Goal: Information Seeking & Learning: Learn about a topic

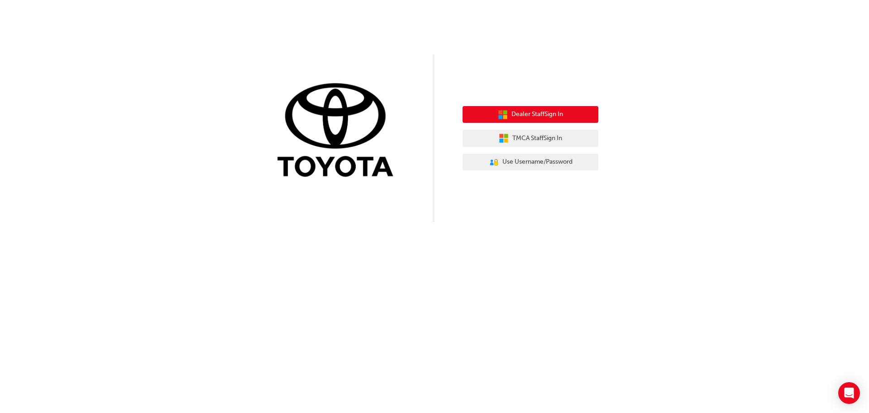
click at [542, 113] on span "Dealer Staff Sign In" at bounding box center [538, 114] width 52 height 10
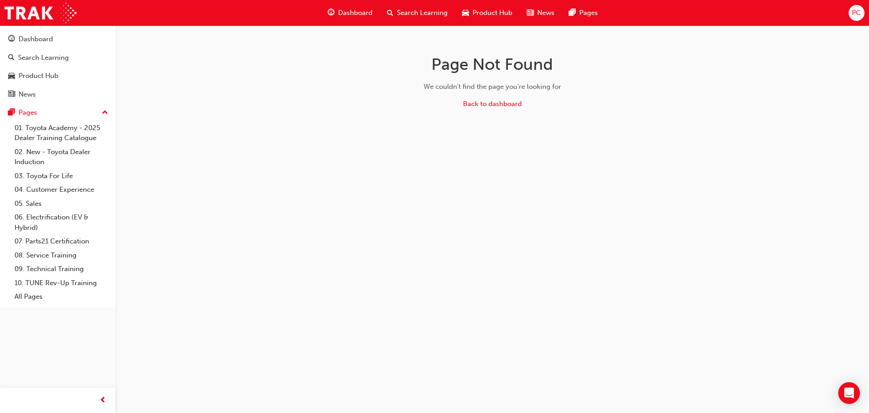
click at [345, 17] on span "Dashboard" at bounding box center [355, 13] width 34 height 10
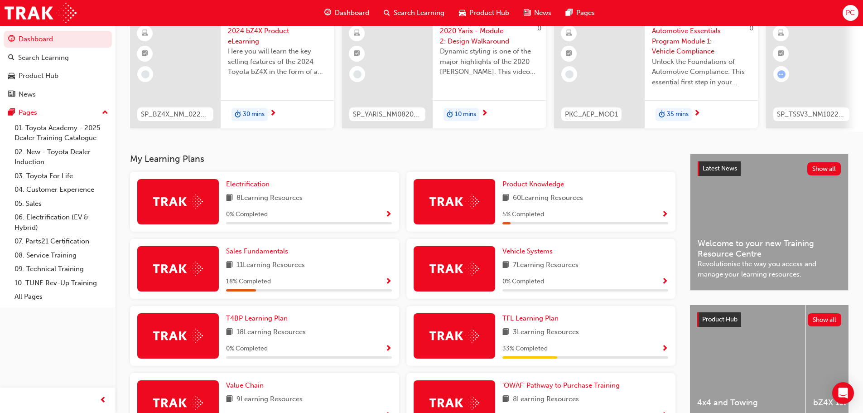
scroll to position [76, 0]
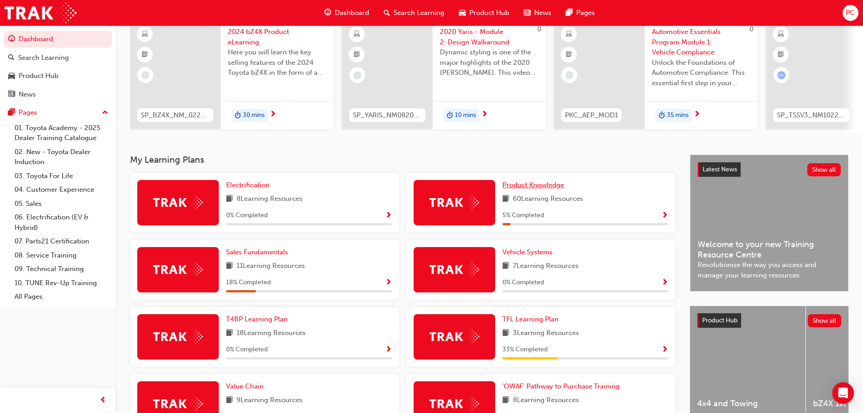
click at [532, 188] on span "Product Knowledge" at bounding box center [533, 185] width 62 height 8
